Goal: Transaction & Acquisition: Purchase product/service

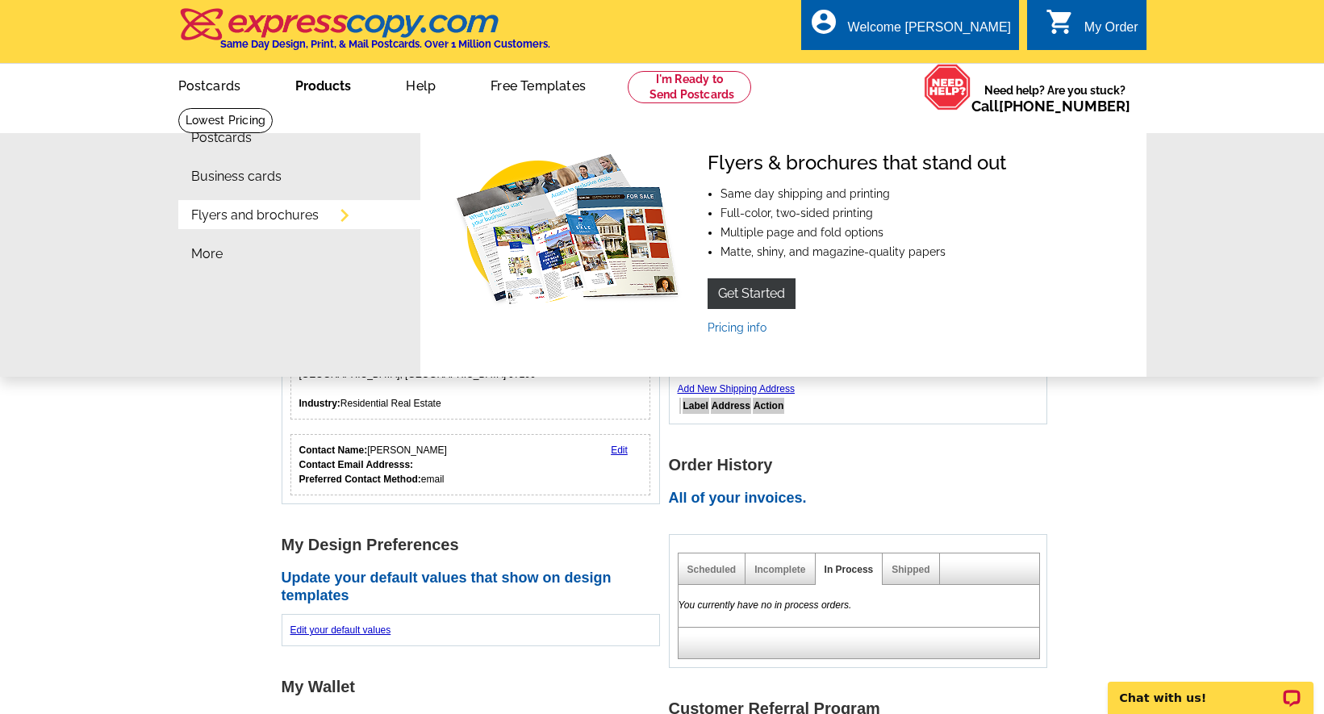
click at [306, 211] on link "Flyers and brochures" at bounding box center [254, 215] width 127 height 13
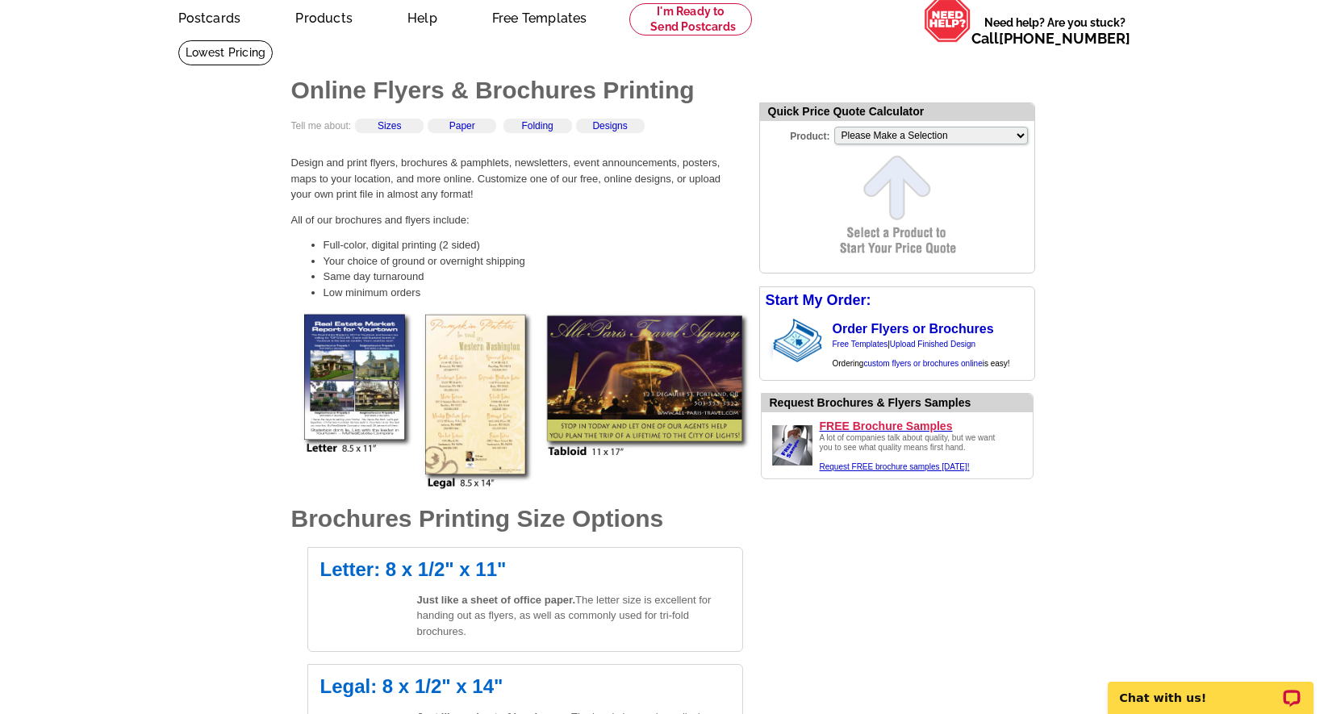
scroll to position [69, 0]
click at [859, 329] on link "Order Flyers or Brochures" at bounding box center [913, 328] width 161 height 14
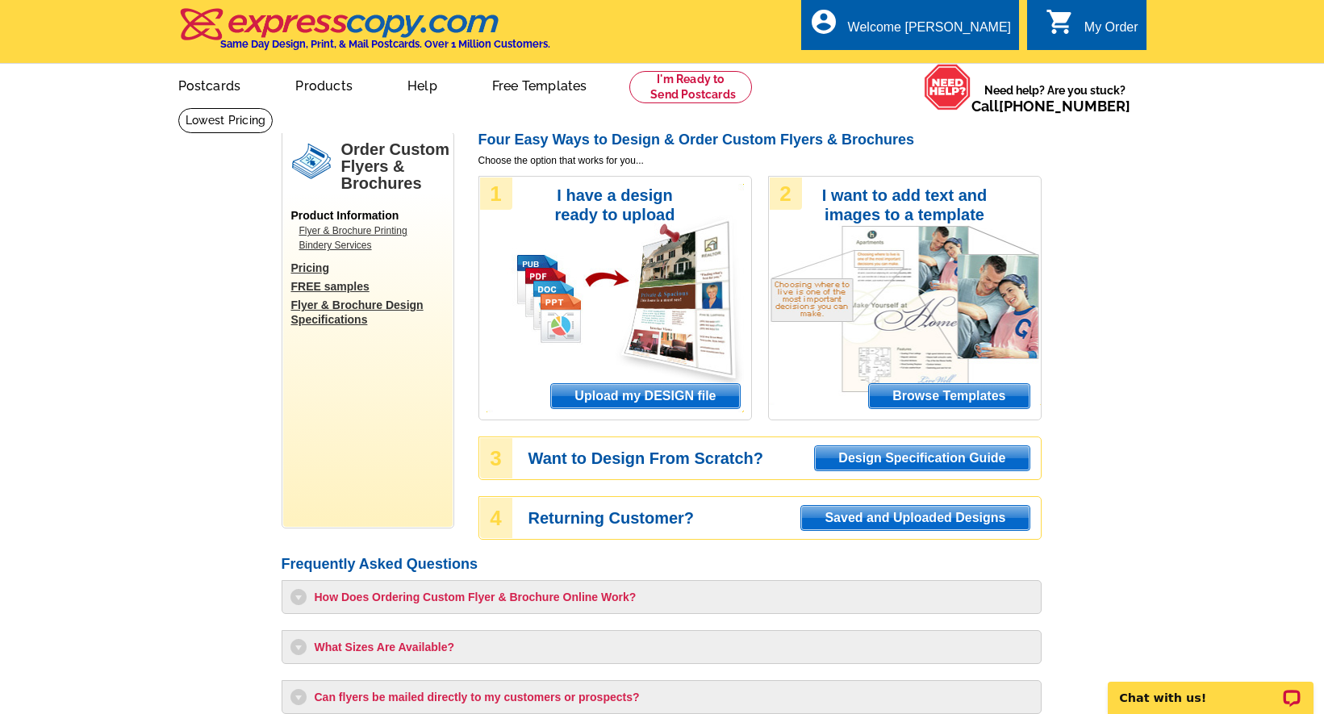
click at [644, 398] on span "Upload my DESIGN file" at bounding box center [645, 396] width 188 height 24
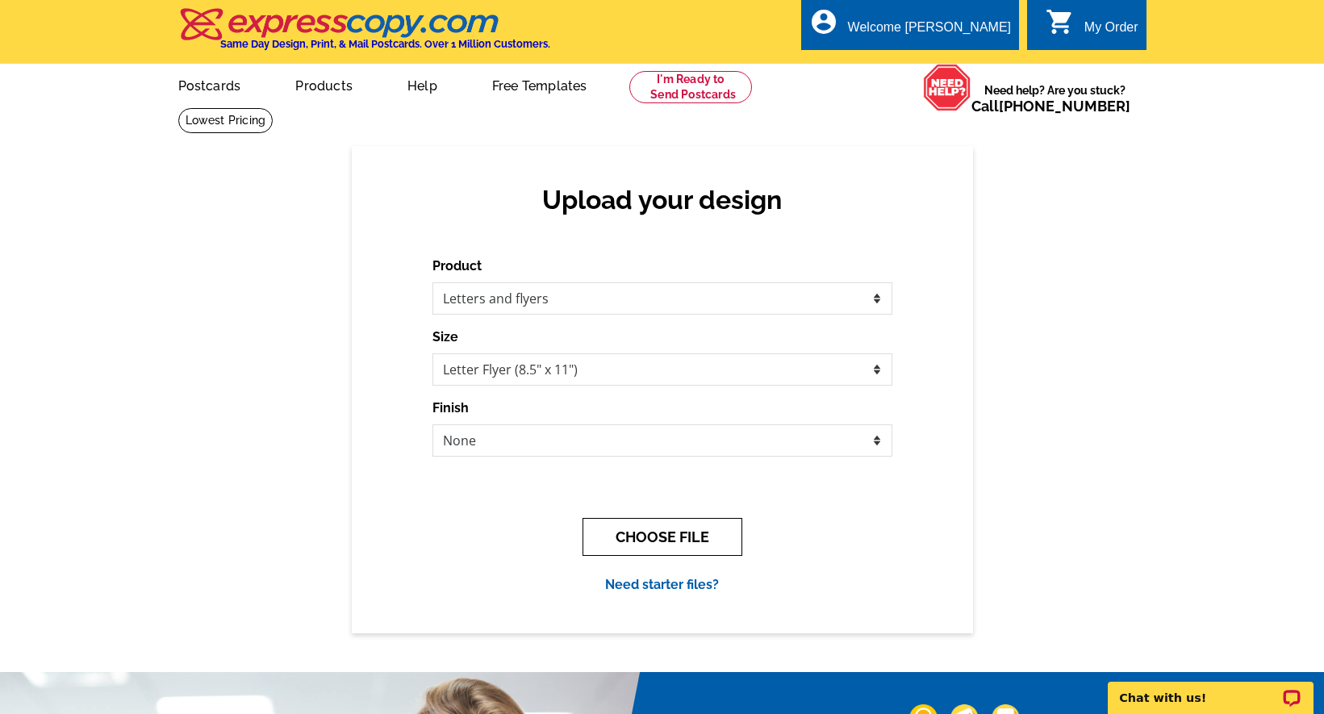
click at [711, 532] on button "CHOOSE FILE" at bounding box center [663, 537] width 160 height 38
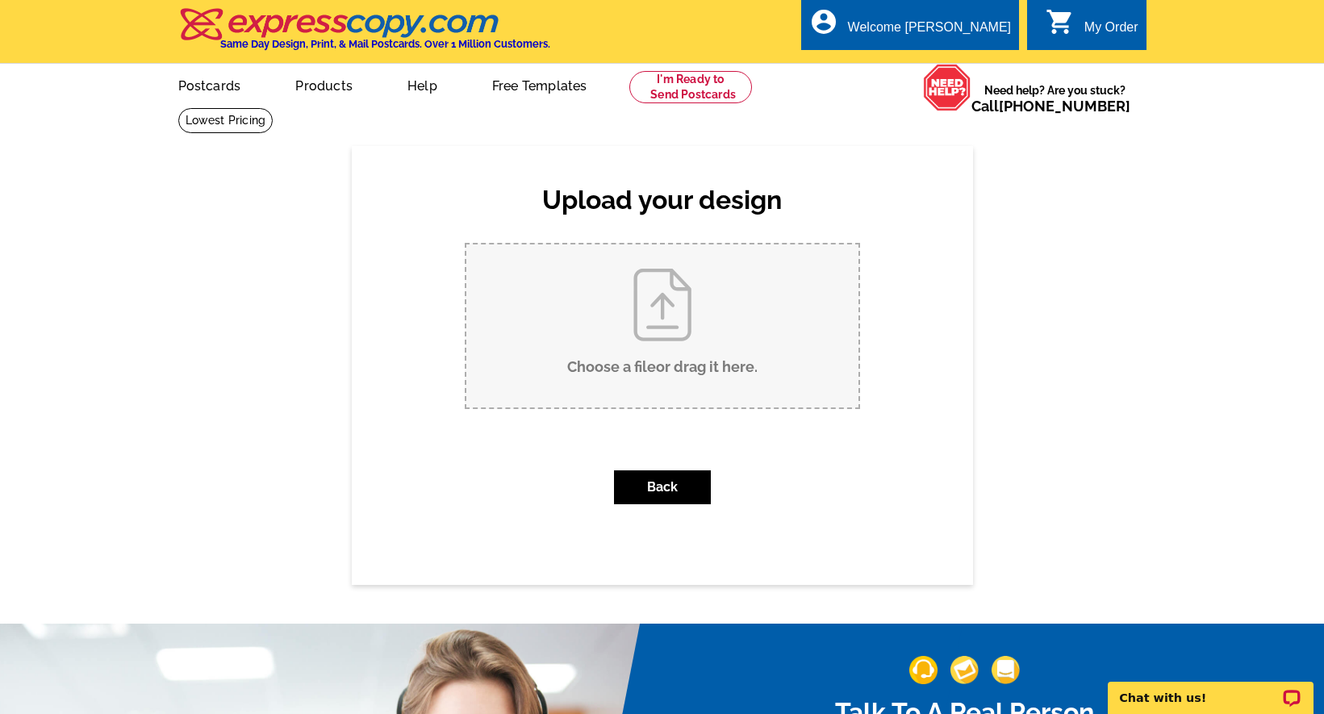
click at [677, 350] on input "Choose a file or drag it here ." at bounding box center [662, 325] width 392 height 163
type input "C:\fakepath\Copy of Flyer 72nd (1).pdf"
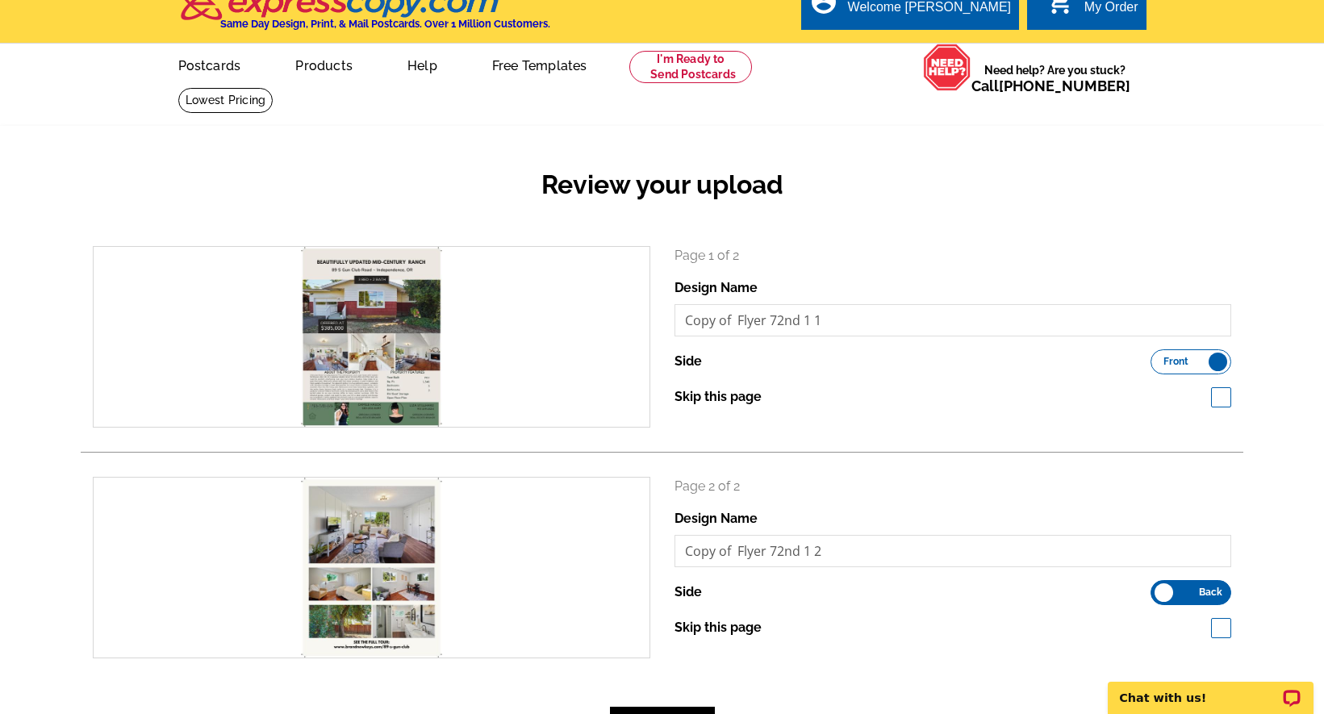
scroll to position [27, 0]
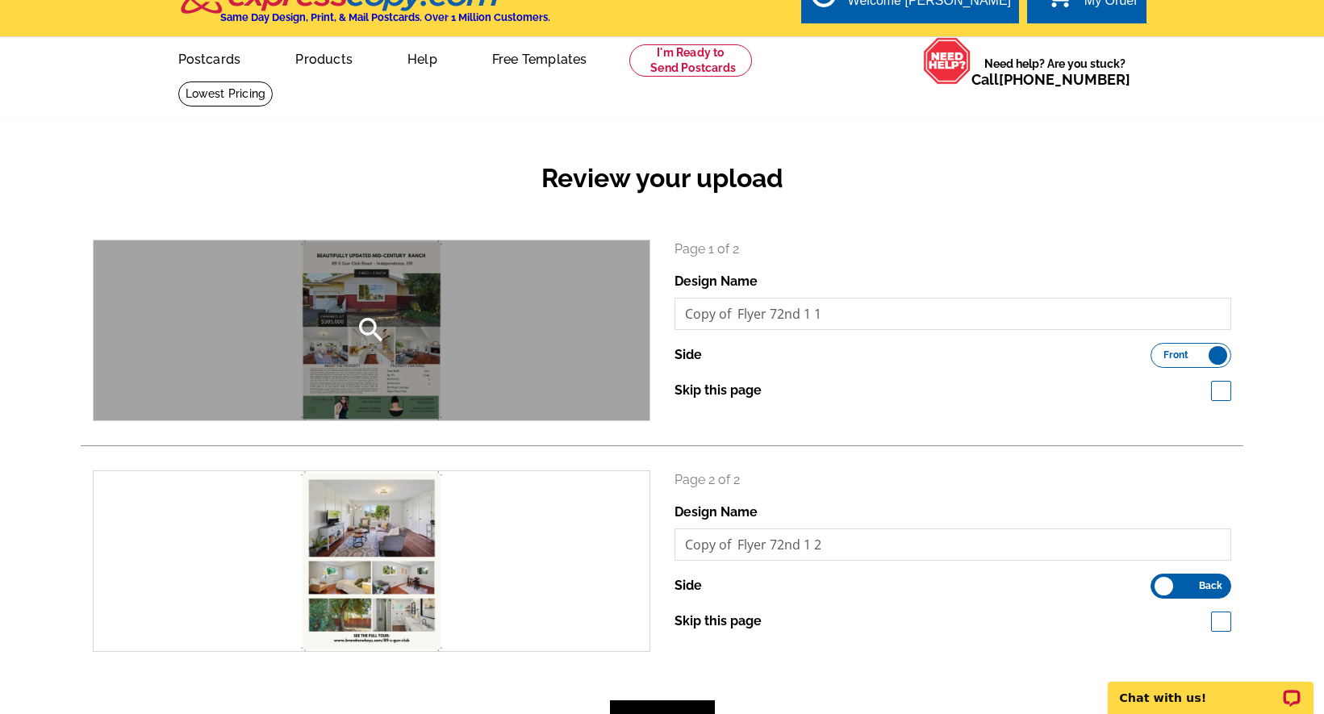
click at [393, 352] on div "search" at bounding box center [372, 330] width 556 height 180
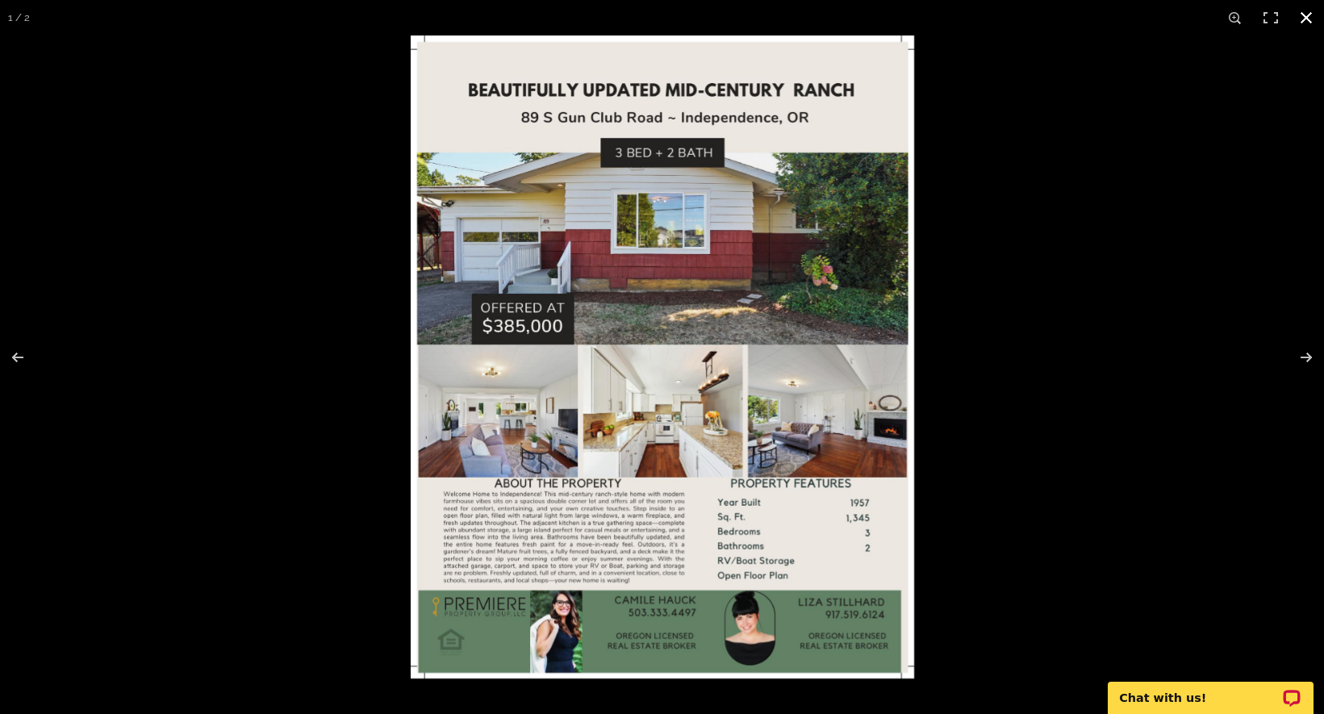
click at [1308, 18] on button at bounding box center [1307, 18] width 36 height 36
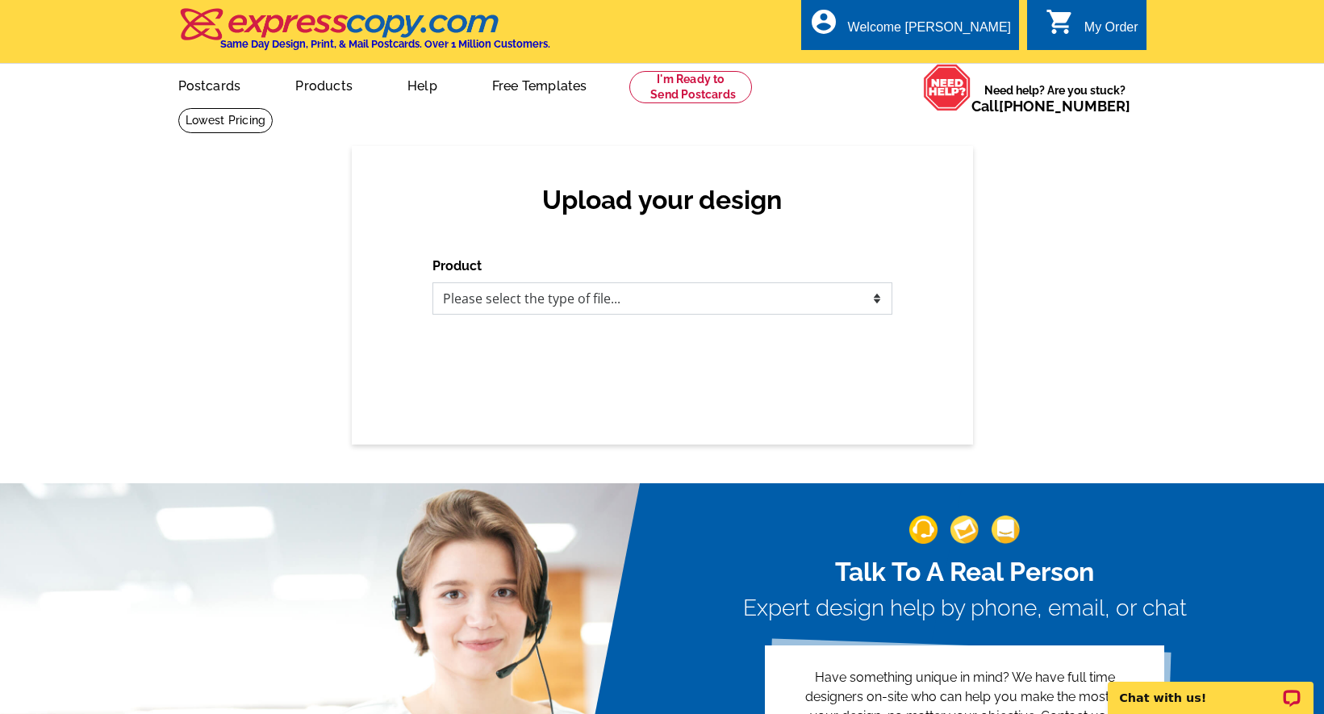
select select "2"
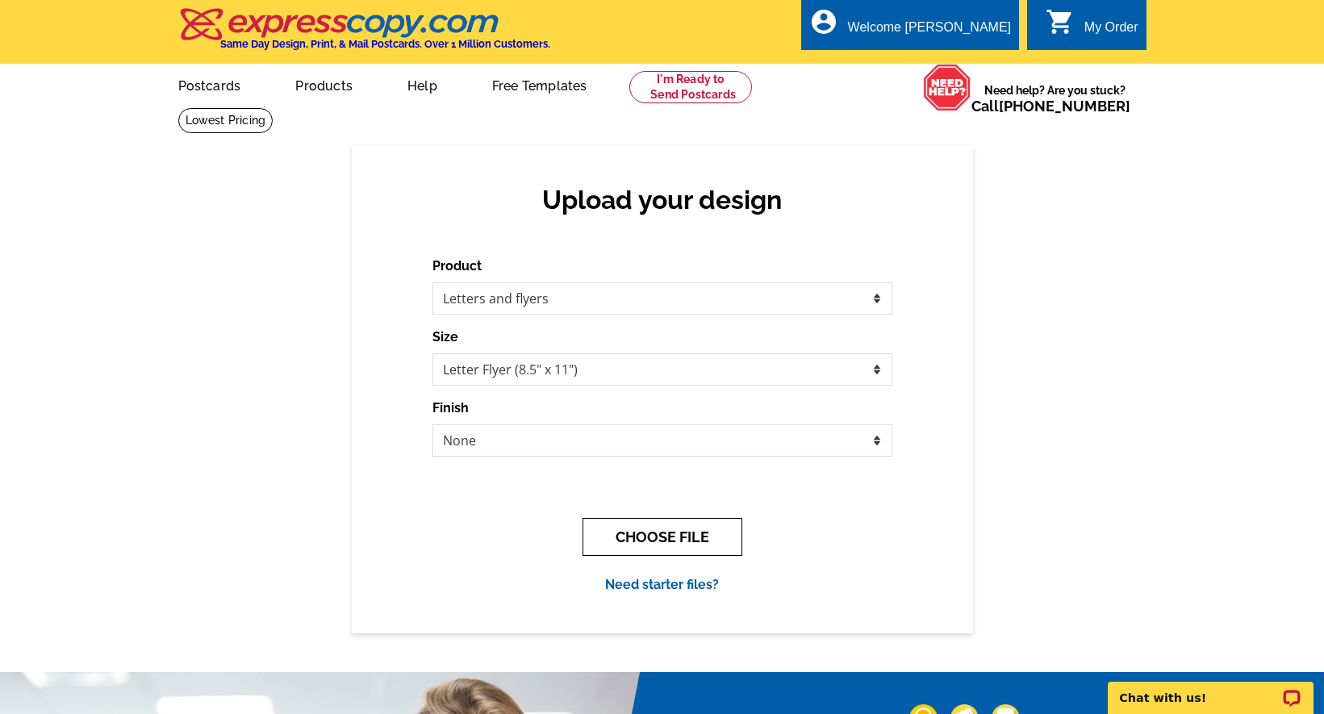
click at [654, 538] on button "CHOOSE FILE" at bounding box center [663, 537] width 160 height 38
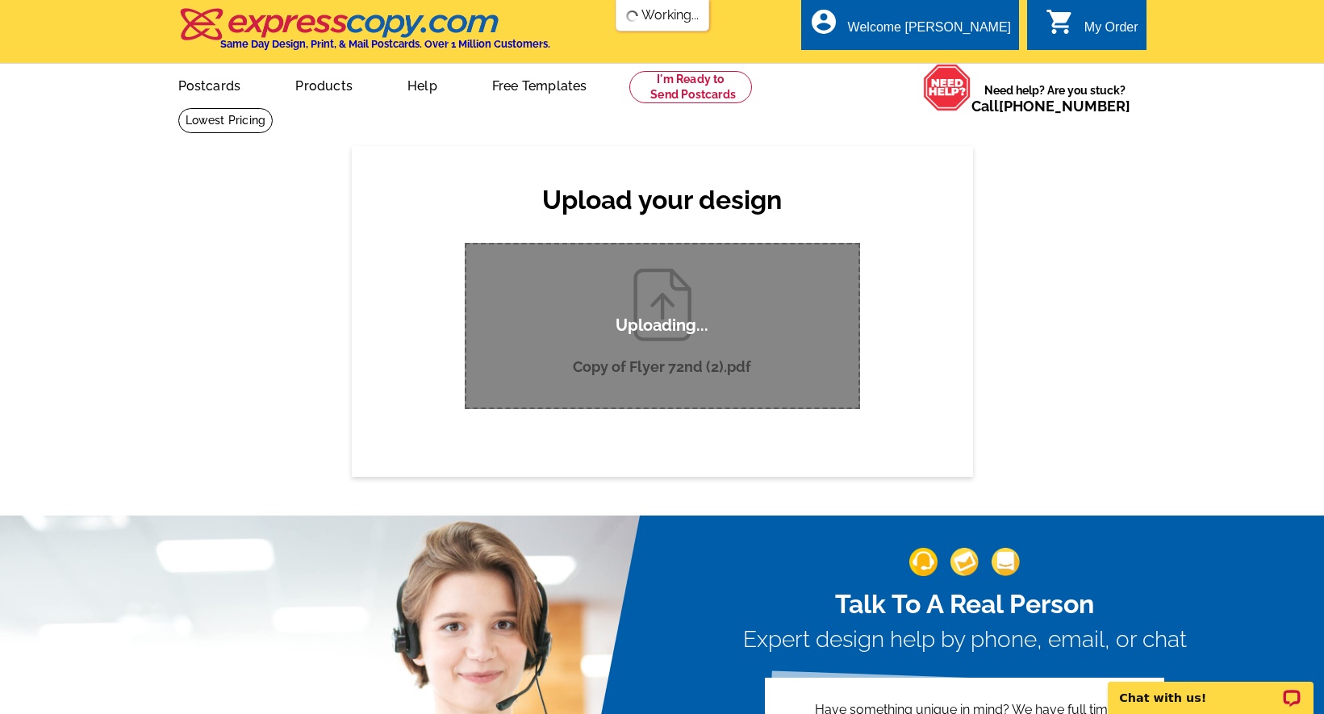
click at [788, 359] on div "Uploading..." at bounding box center [662, 326] width 395 height 166
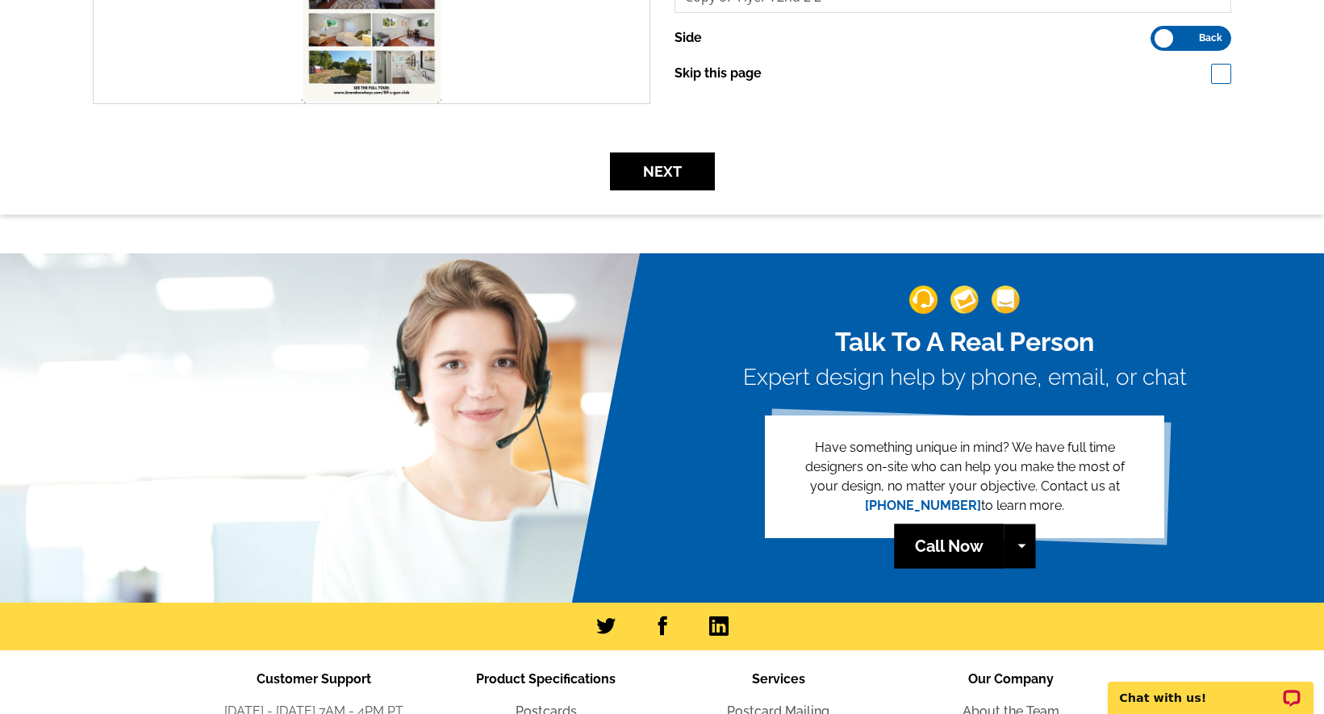
scroll to position [572, 0]
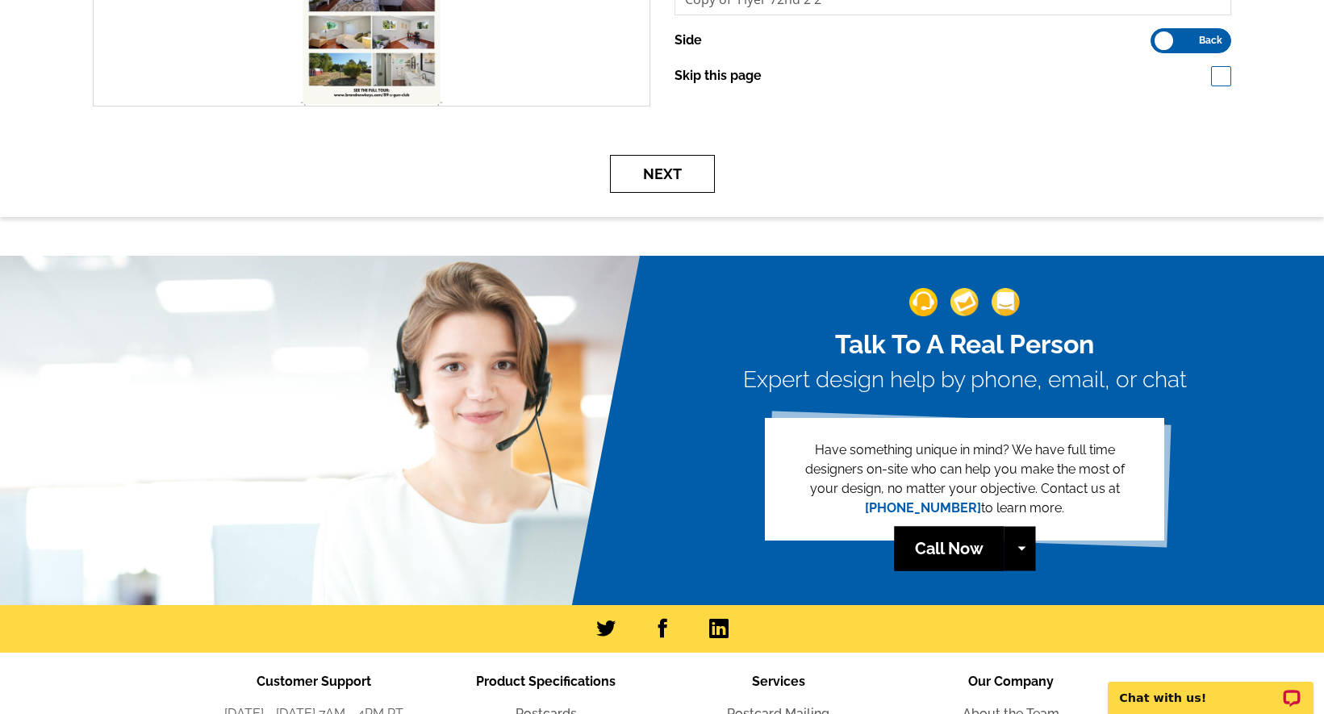
click at [684, 173] on button "Next" at bounding box center [662, 174] width 105 height 38
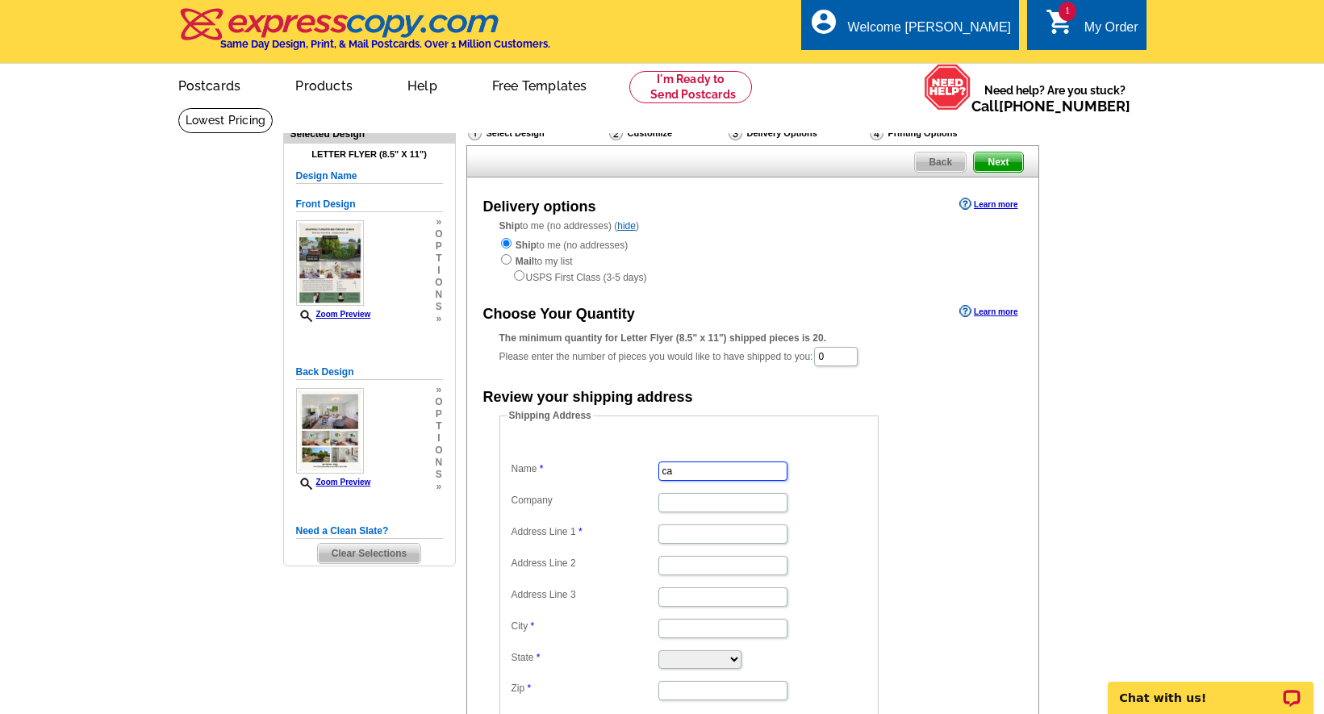
type input "c"
type input "[PERSON_NAME]"
type input "[STREET_ADDRESS][PERSON_NAME]"
type input "Troutdale"
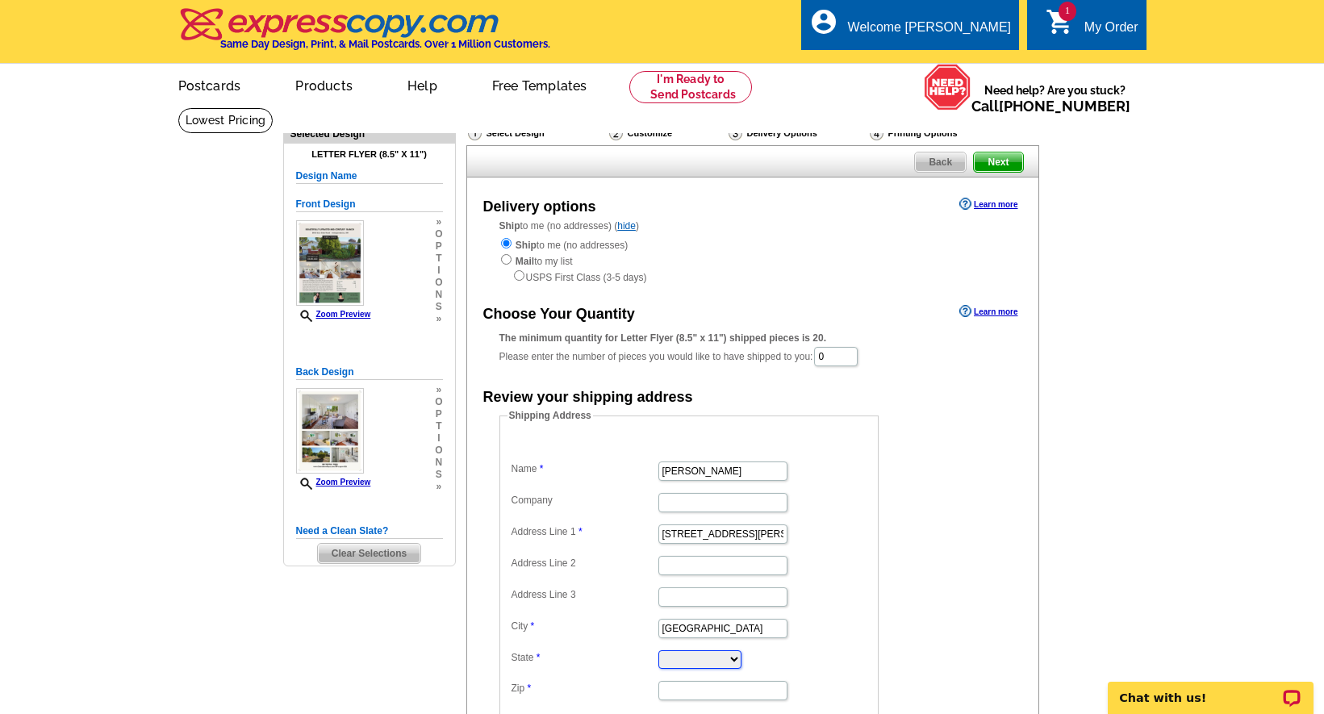
select select "OR"
type input "97060"
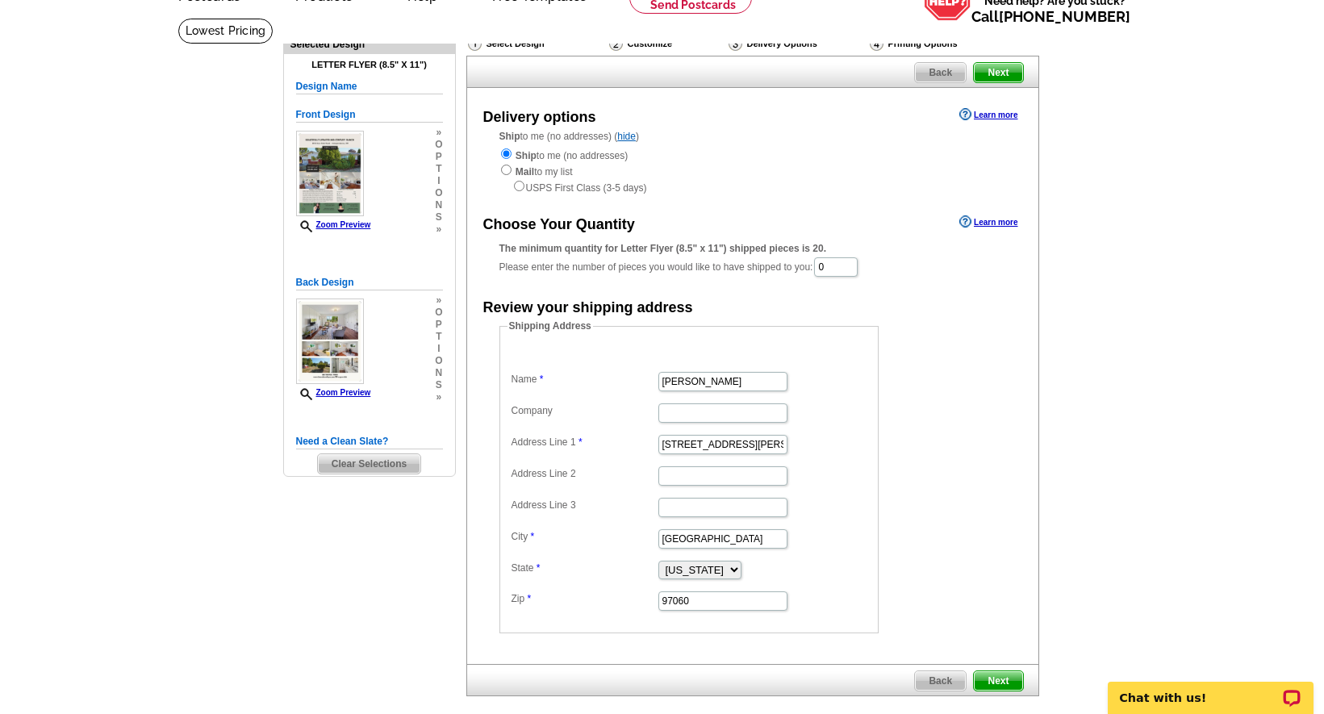
scroll to position [91, 0]
drag, startPoint x: 763, startPoint y: 437, endPoint x: 650, endPoint y: 438, distance: 112.2
type input "[STREET_ADDRESS][PERSON_NAME]"
type input "T"
type input "Portland"
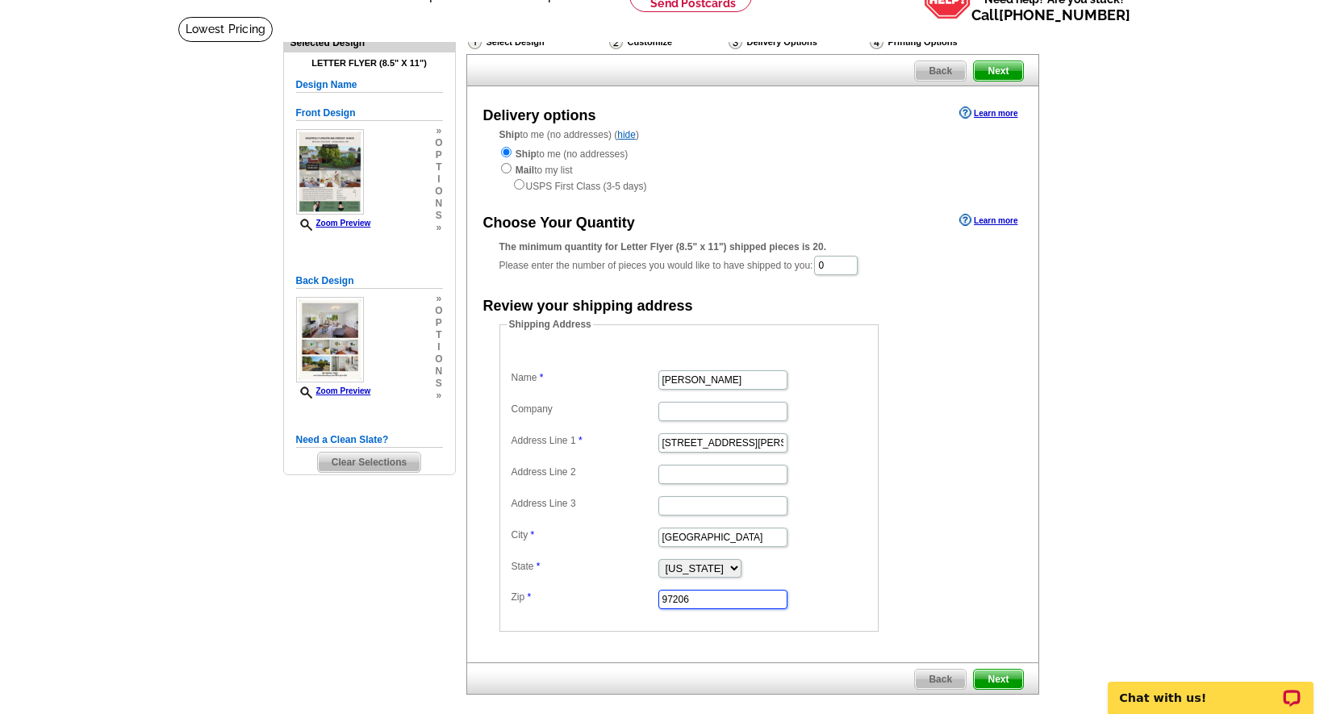
type input "97206"
click at [853, 261] on input "0" at bounding box center [836, 265] width 44 height 19
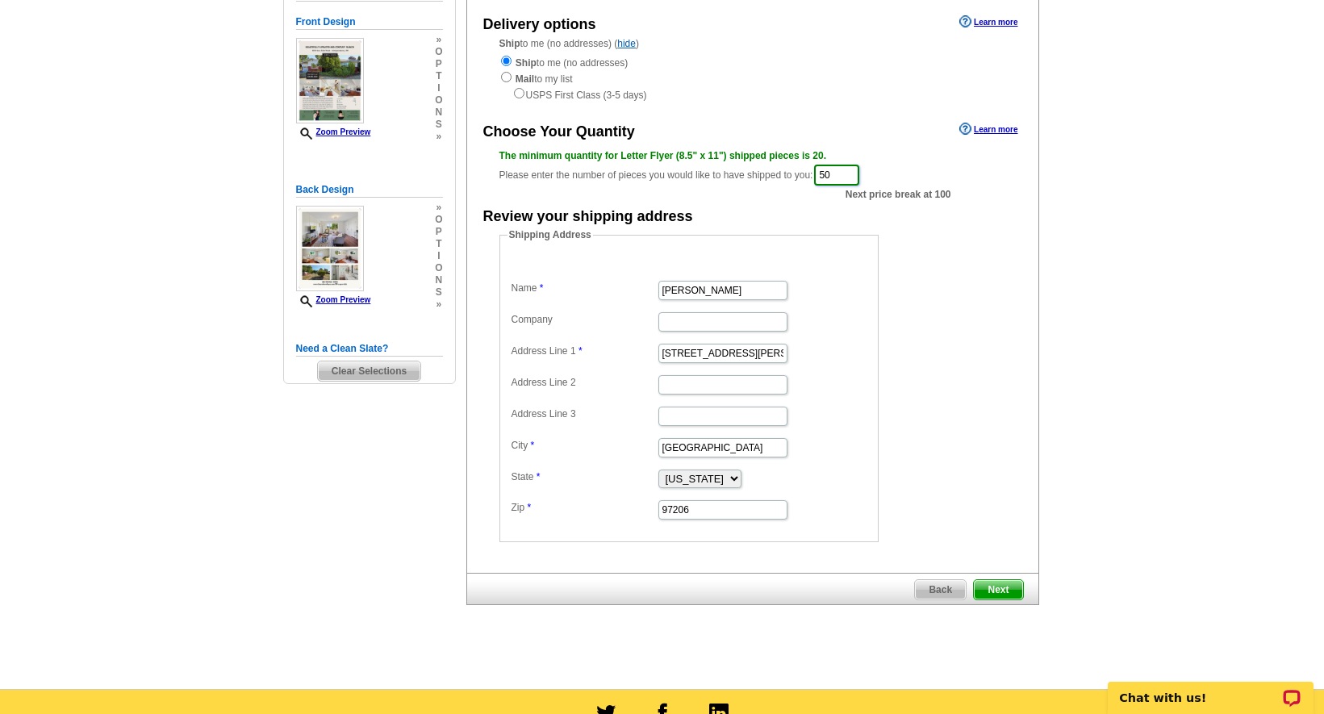
scroll to position [202, 0]
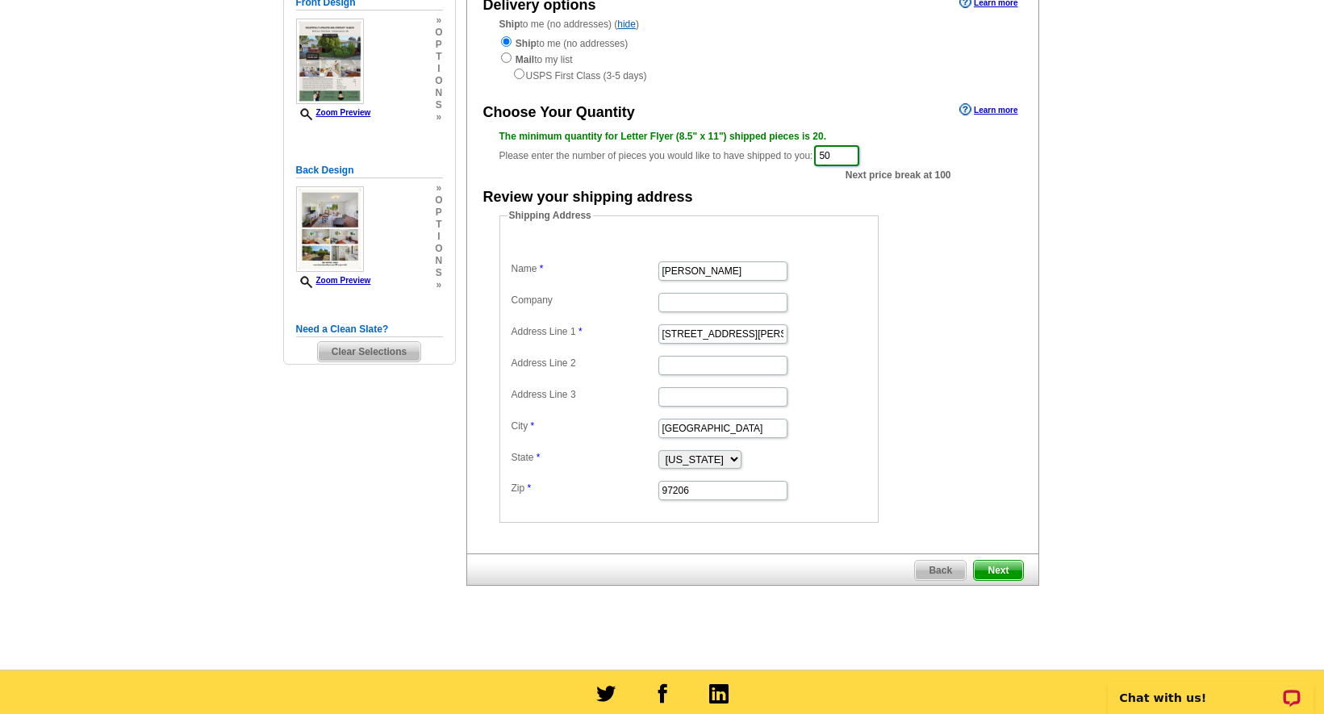
type input "50"
click at [1009, 561] on span "Next" at bounding box center [998, 570] width 48 height 19
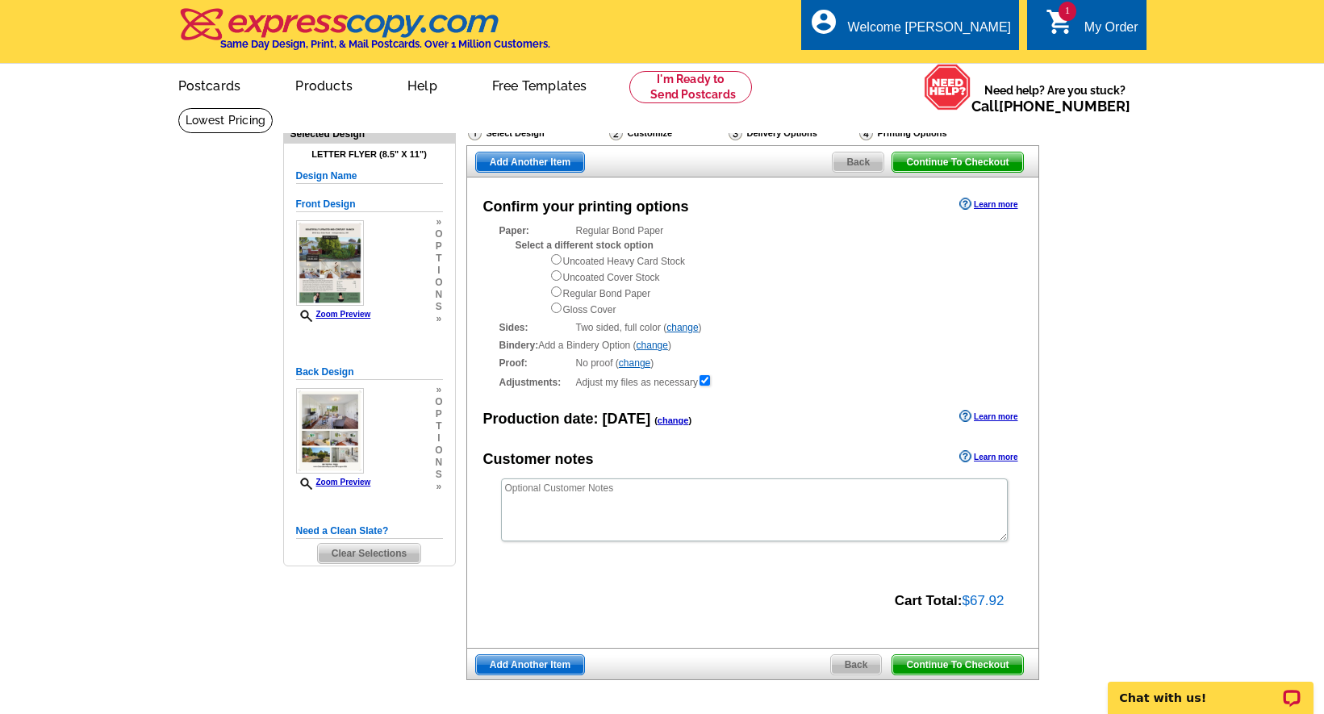
click at [558, 286] on input "radio" at bounding box center [556, 291] width 10 height 10
radio input "true"
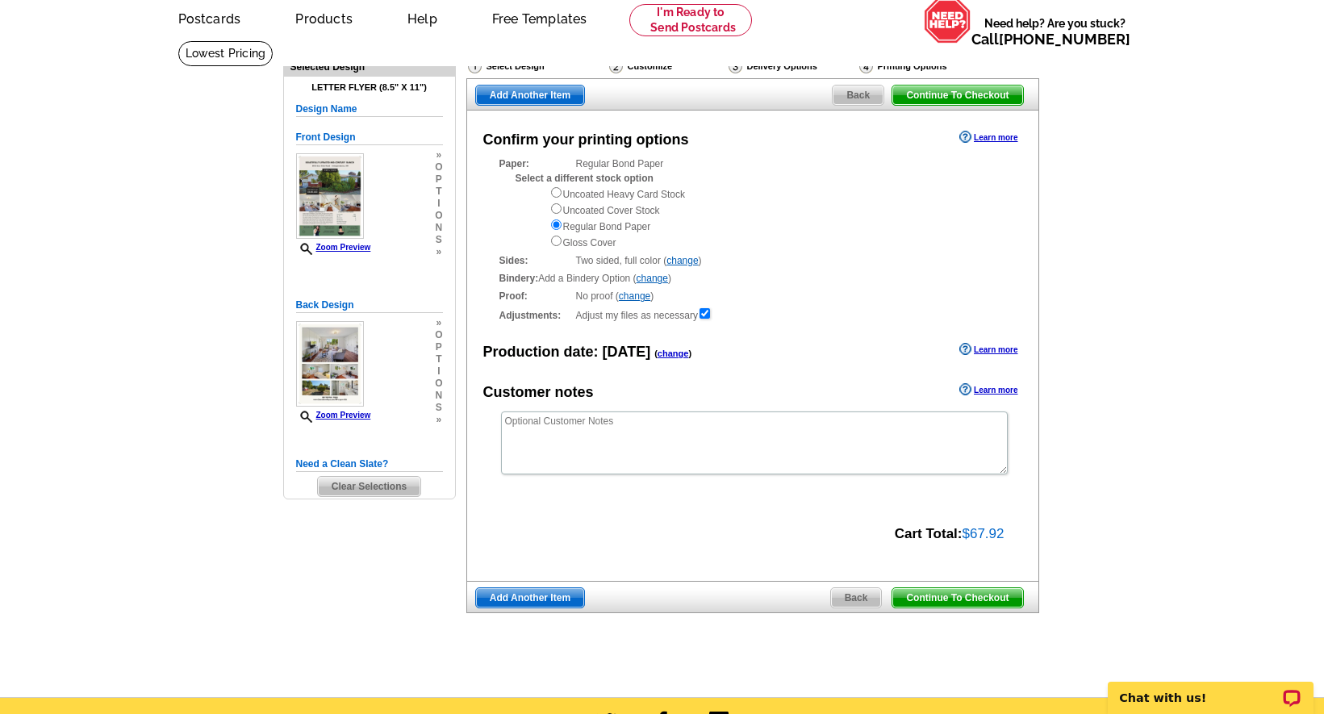
scroll to position [69, 0]
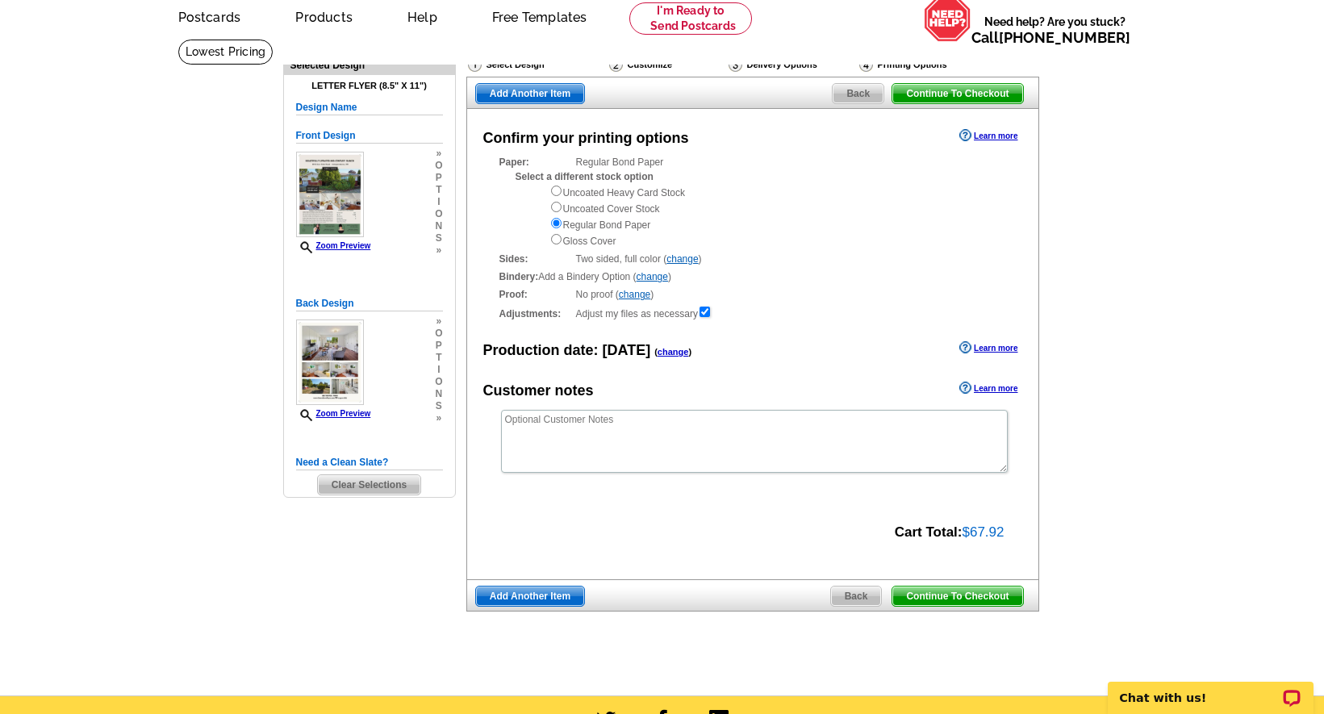
click at [993, 587] on span "Continue To Checkout" at bounding box center [957, 596] width 130 height 19
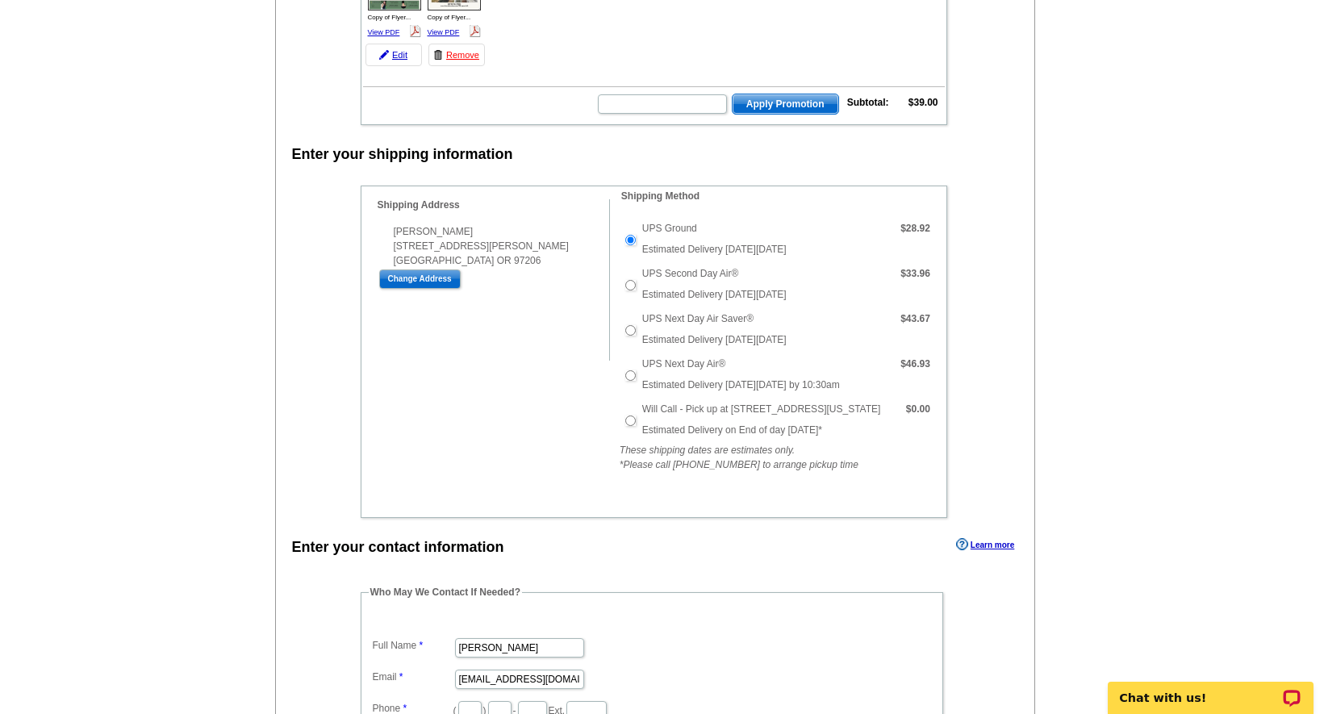
scroll to position [311, 0]
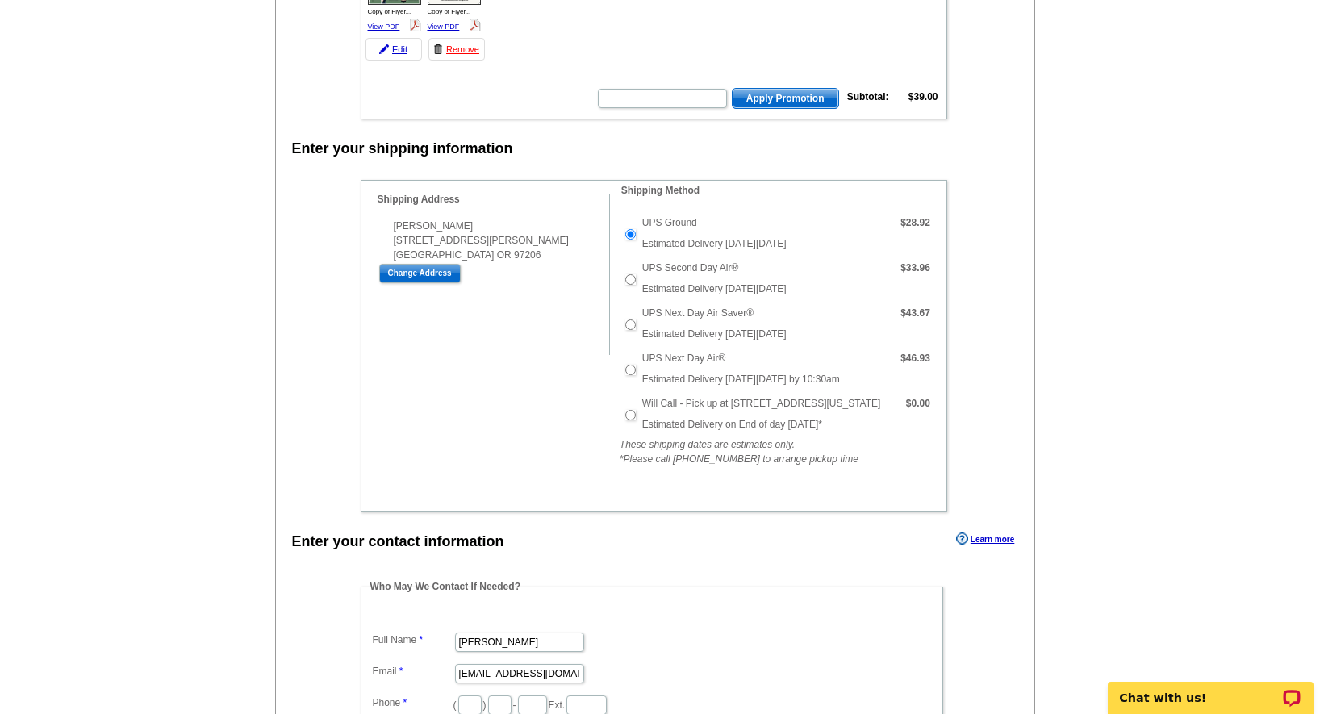
click at [630, 370] on input "UPS Next Day Air®" at bounding box center [630, 370] width 10 height 10
radio input "true"
click at [629, 417] on input "Will Call - Pick up at [STREET_ADDRESS][US_STATE]" at bounding box center [630, 415] width 10 height 10
radio input "true"
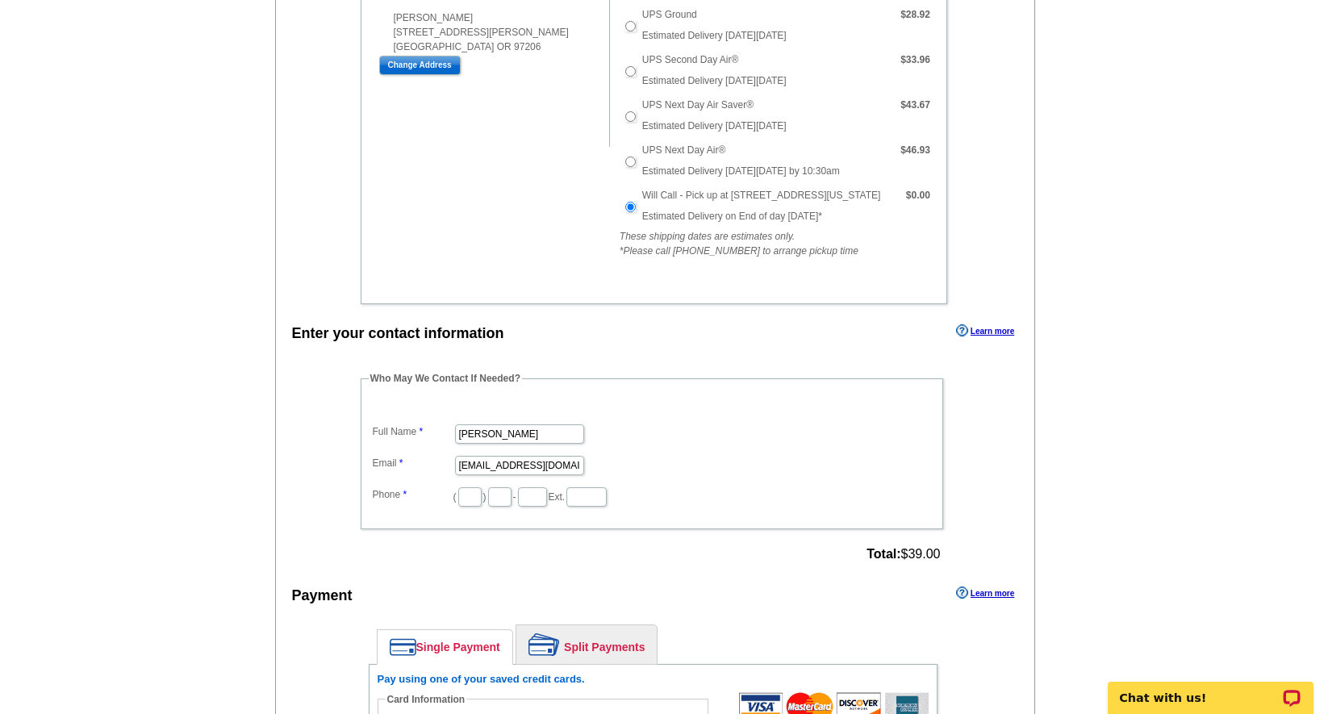
scroll to position [520, 0]
click at [482, 495] on input "text" at bounding box center [469, 496] width 23 height 19
type input "503"
type input "333"
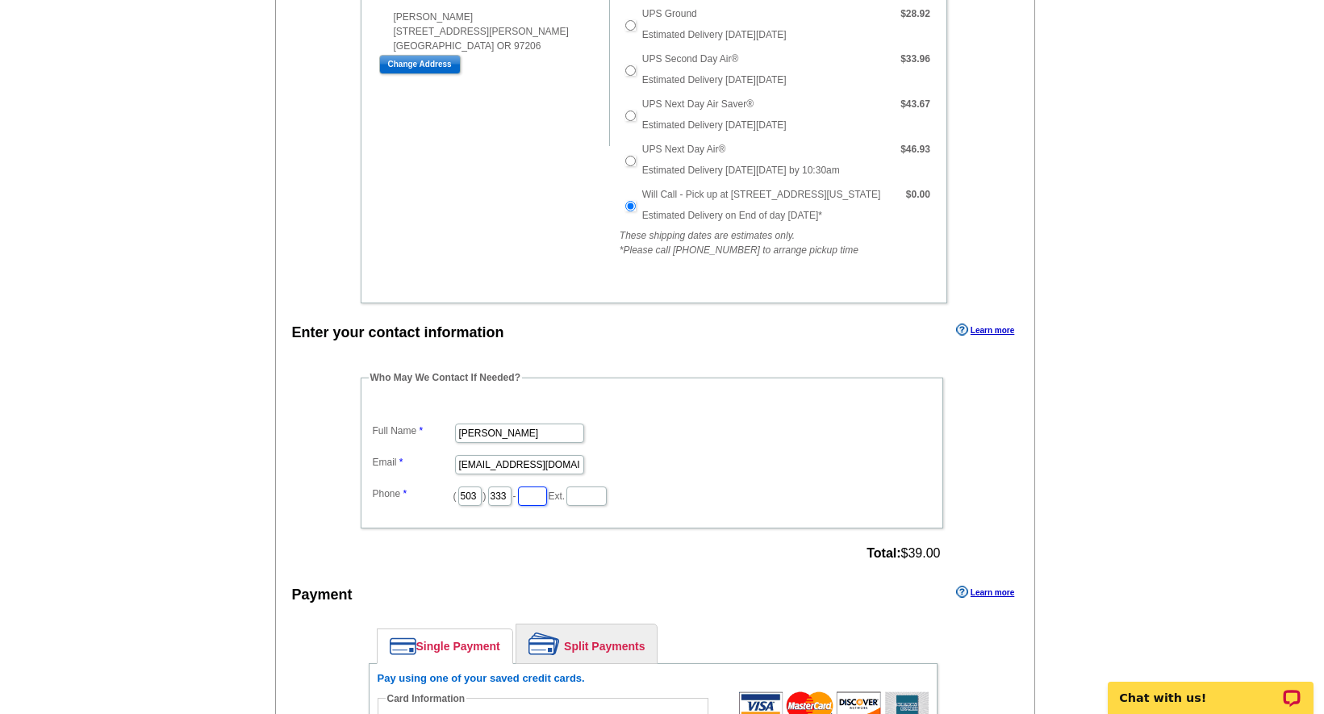
type input "4497"
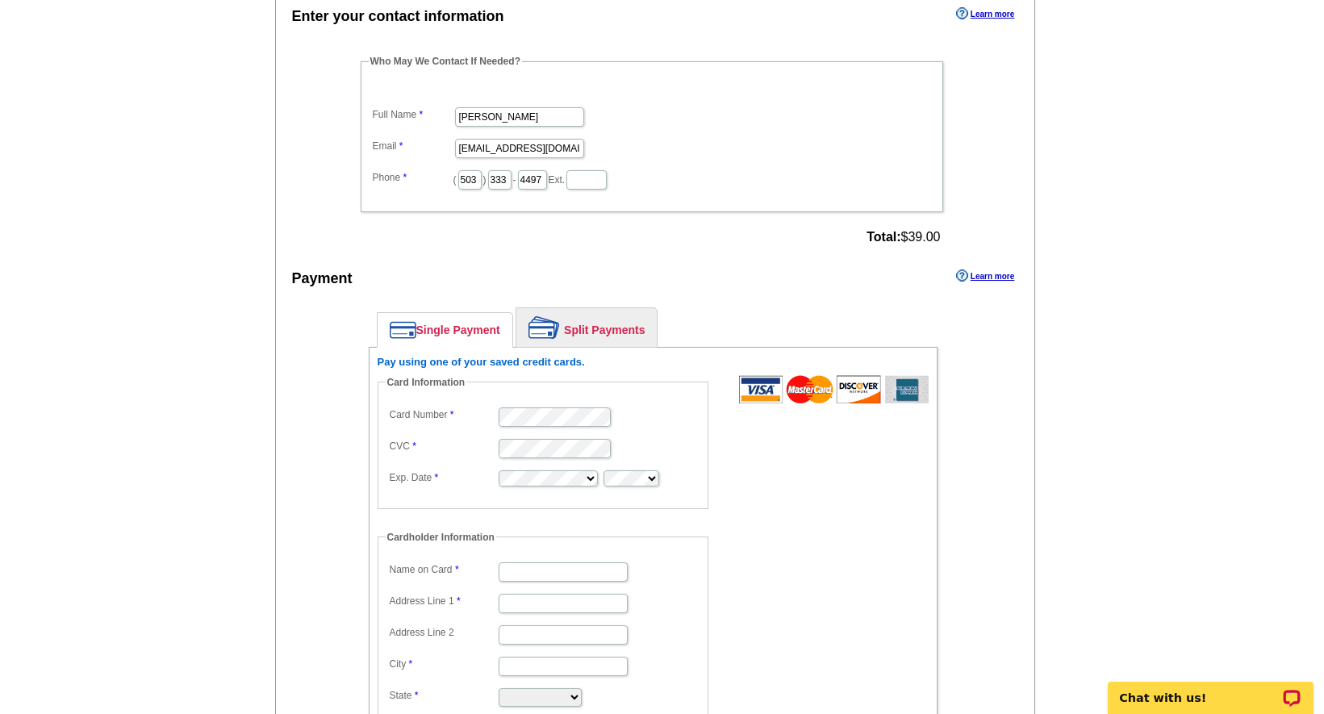
scroll to position [838, 0]
click at [566, 569] on input "Name on Card" at bounding box center [563, 570] width 129 height 19
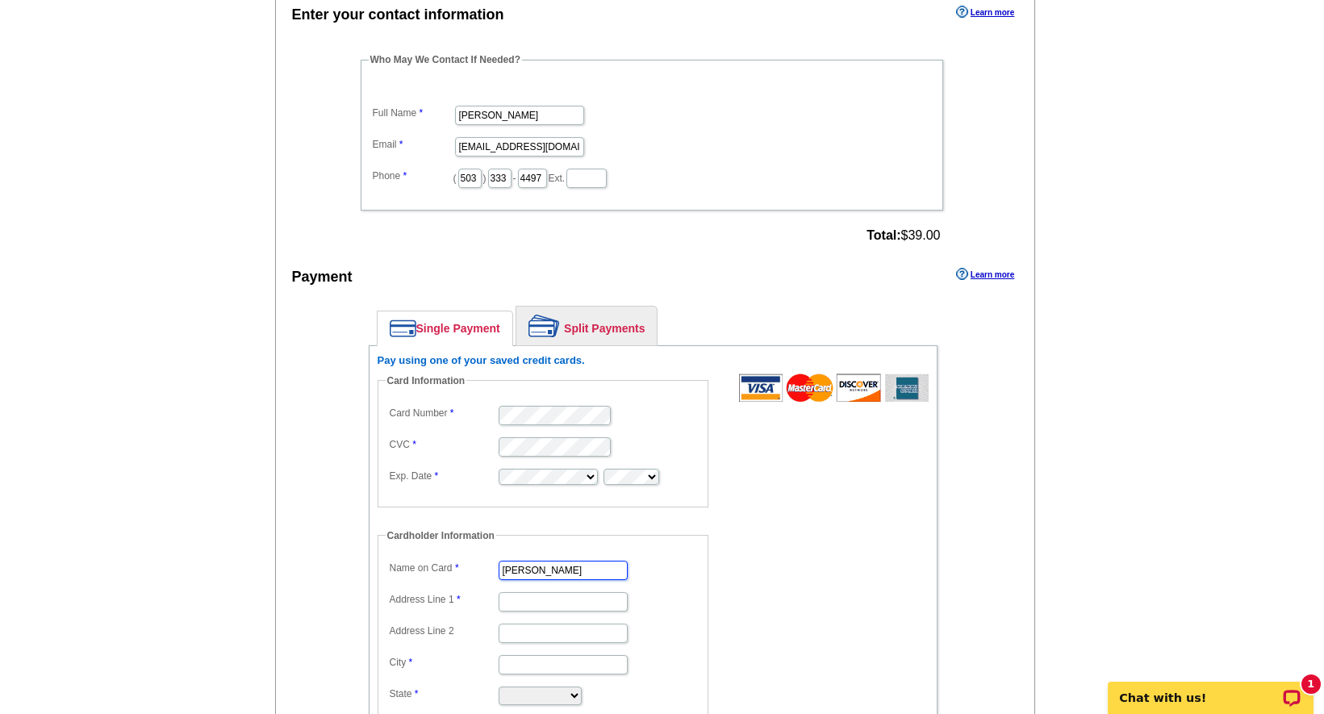
type input "[PERSON_NAME]"
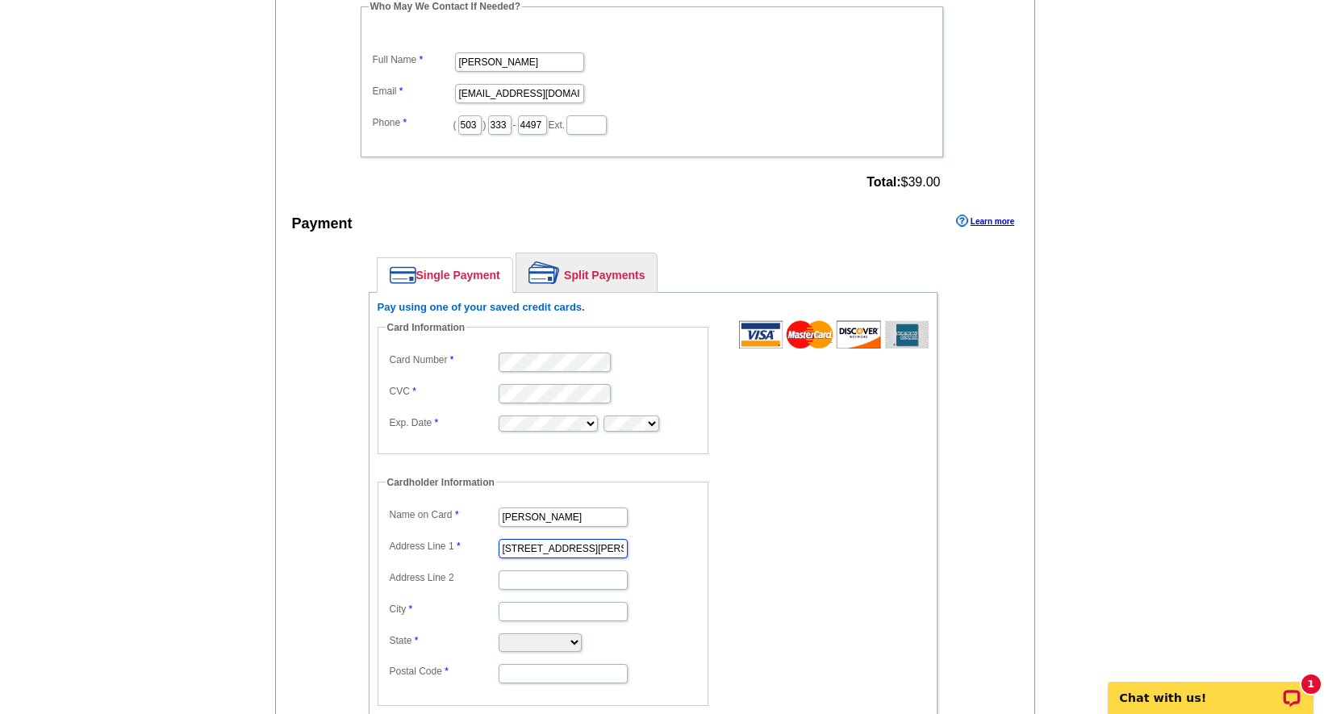
scroll to position [898, 0]
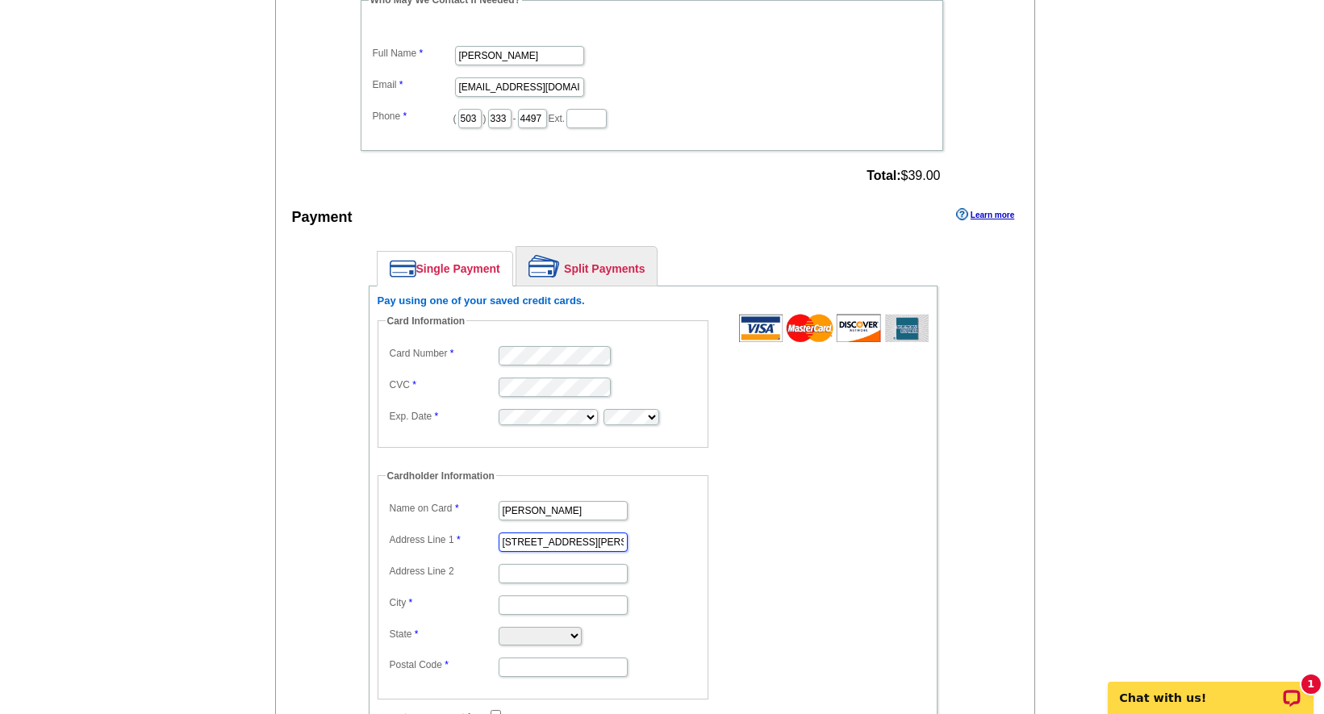
type input "[STREET_ADDRESS][PERSON_NAME]"
type input "Troutdale"
click at [665, 566] on dd at bounding box center [543, 572] width 315 height 25
select select "OR"
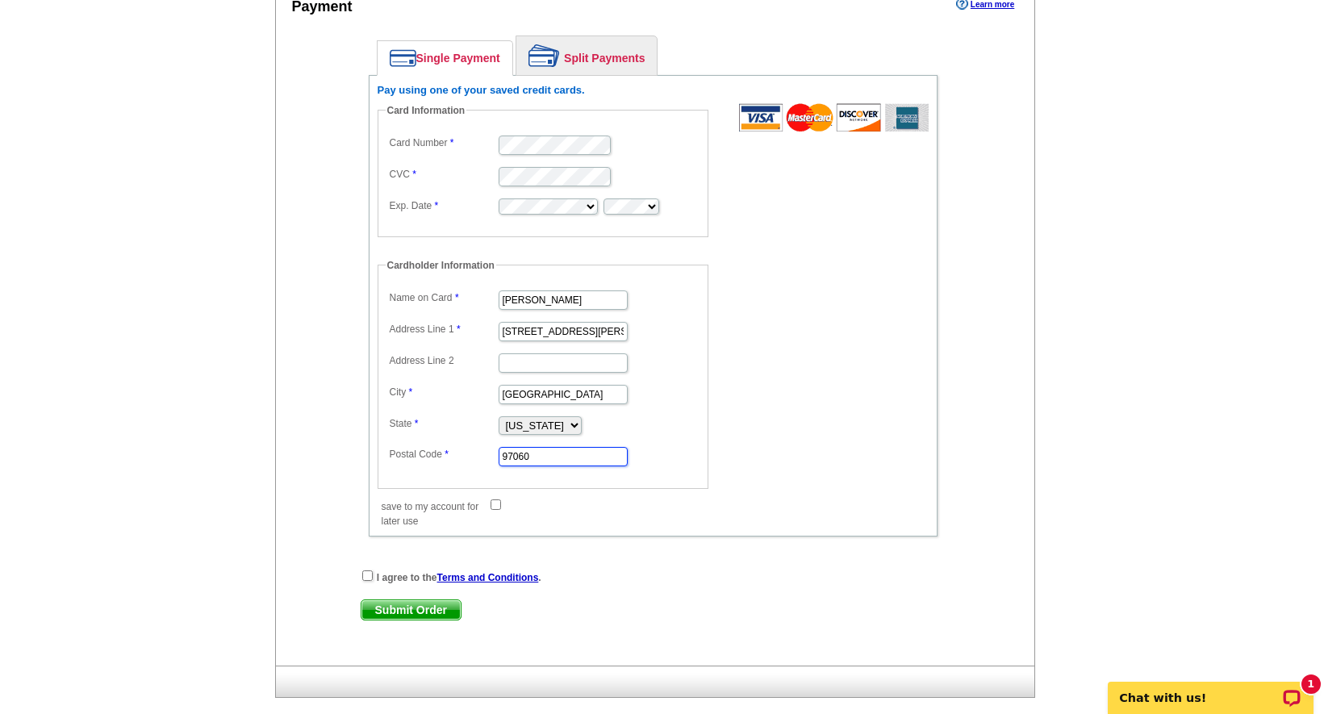
scroll to position [1115, 0]
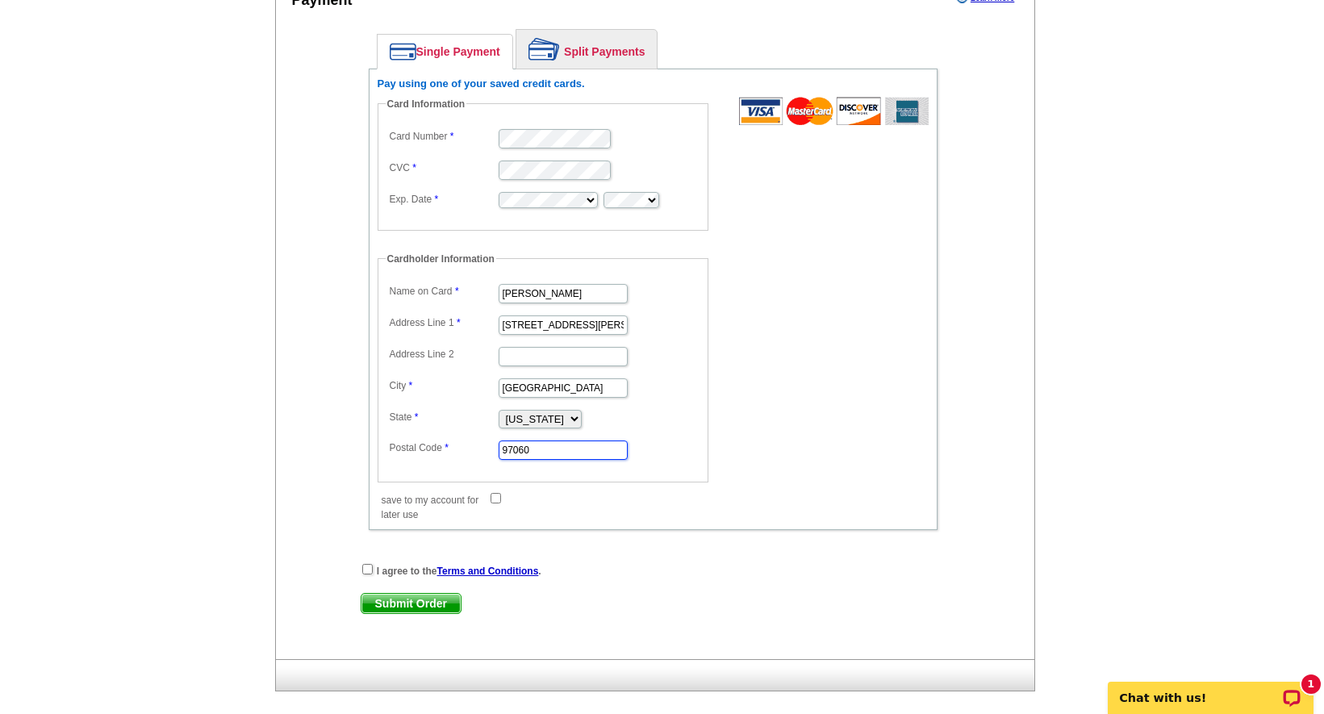
type input "97060"
click at [495, 494] on input "save to my account for later use" at bounding box center [496, 498] width 10 height 10
checkbox input "true"
click at [367, 568] on input "checkbox" at bounding box center [367, 569] width 10 height 10
checkbox input "true"
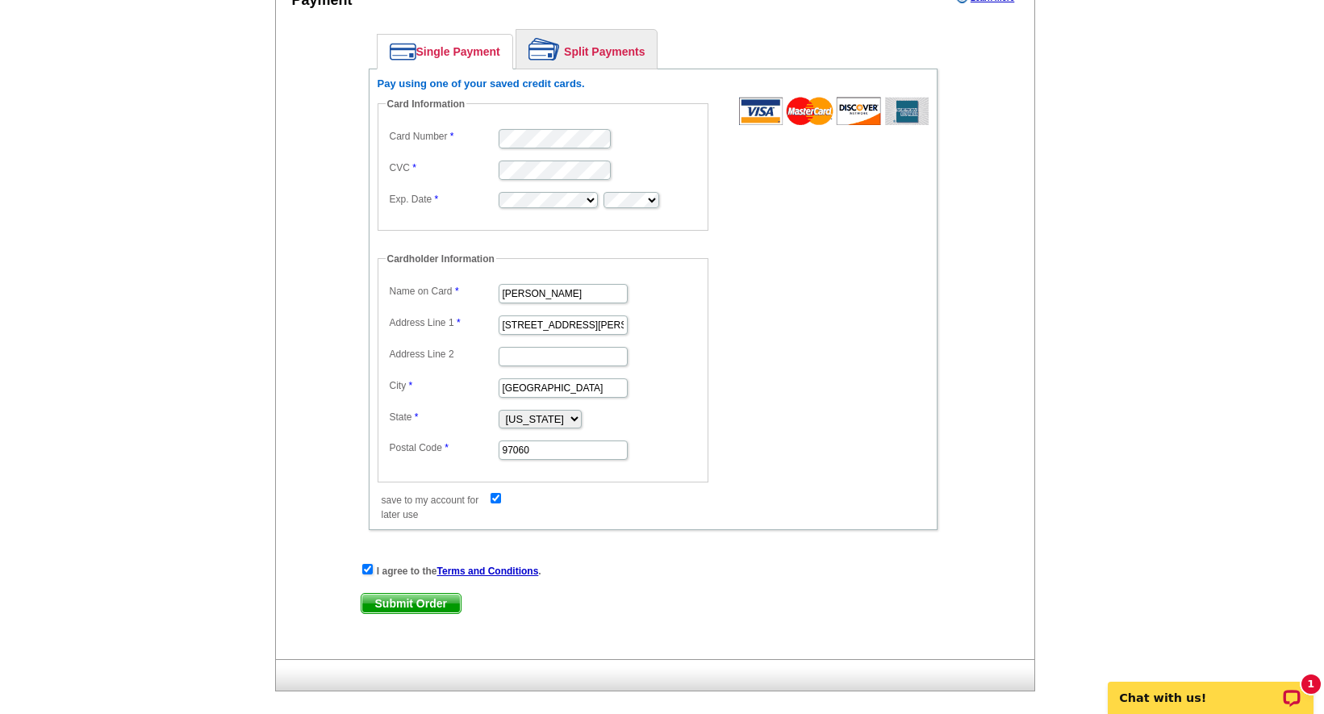
click at [411, 594] on span "Submit Order" at bounding box center [411, 603] width 99 height 19
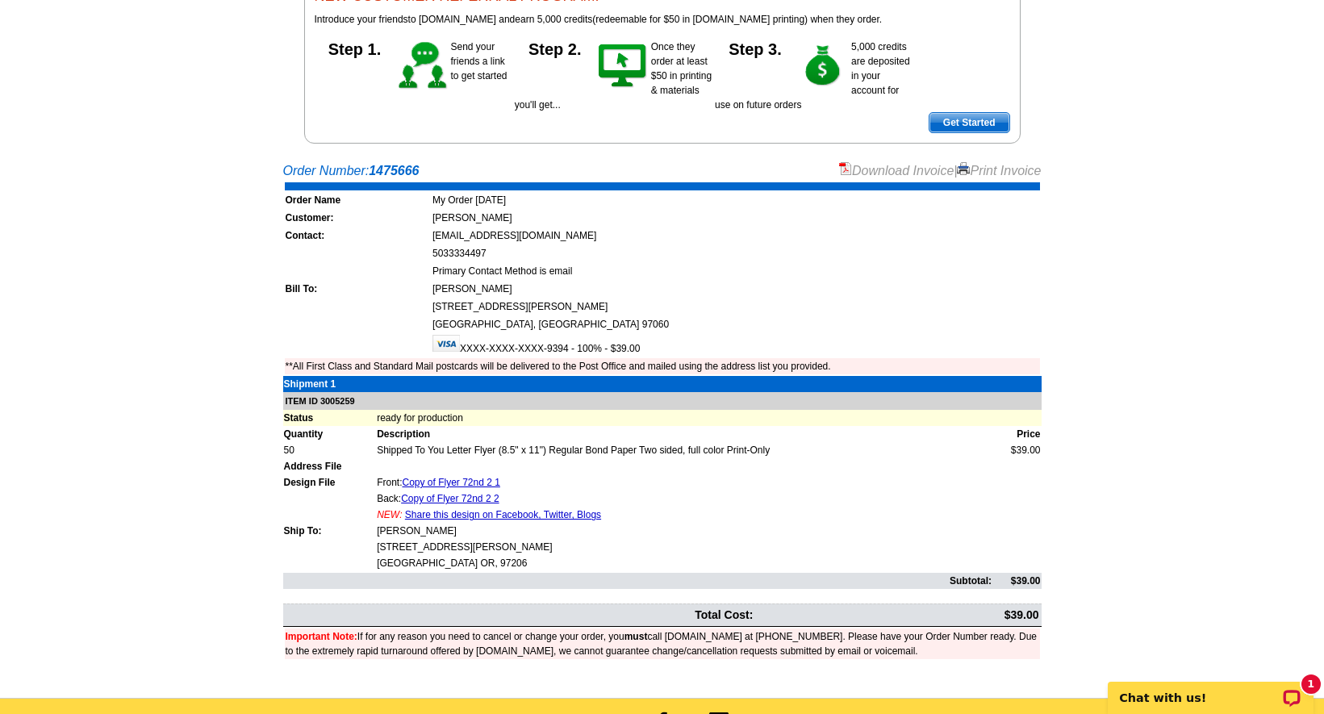
scroll to position [206, 0]
